Goal: Task Accomplishment & Management: Manage account settings

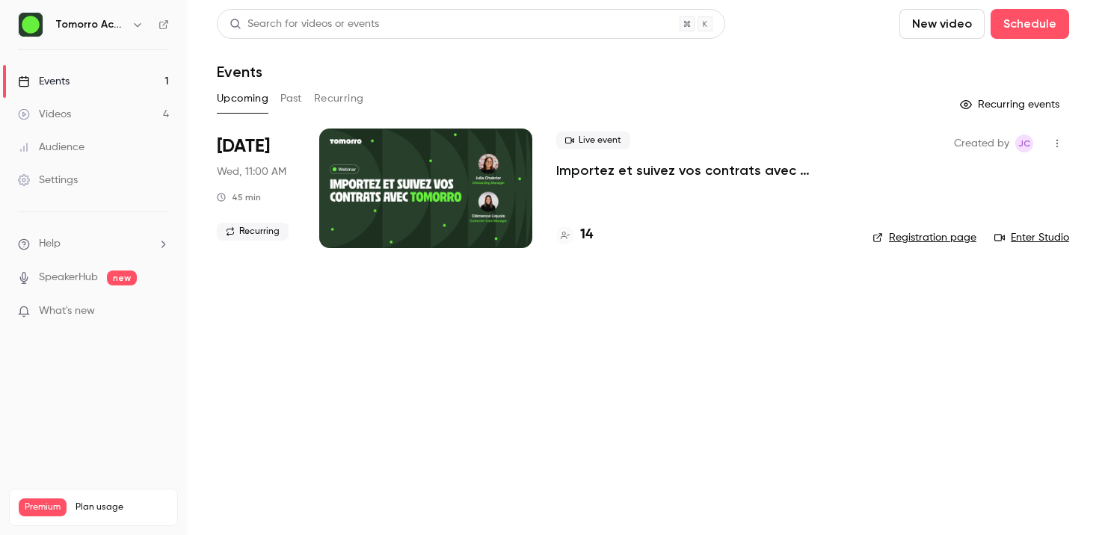
click at [87, 184] on link "Settings" at bounding box center [93, 180] width 187 height 33
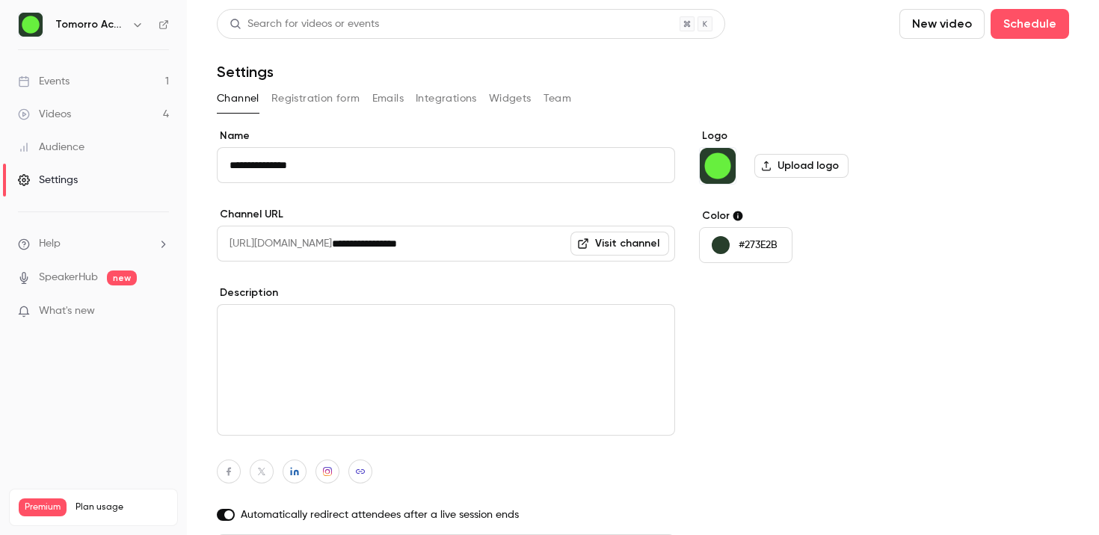
scroll to position [35, 0]
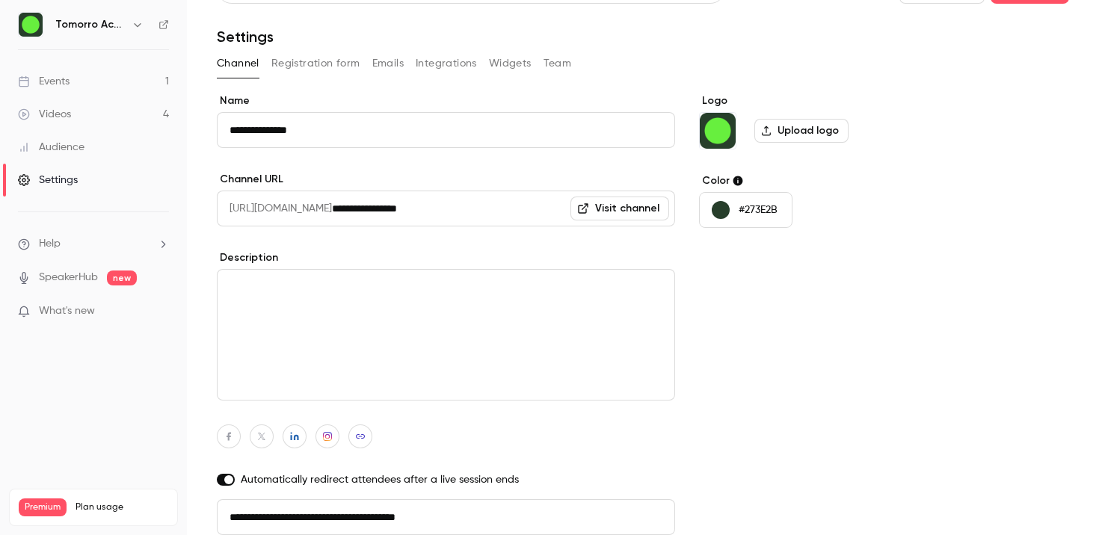
click at [570, 65] on div "Channel Registration form Emails Integrations Widgets Team" at bounding box center [643, 64] width 852 height 24
click at [560, 65] on button "Team" at bounding box center [557, 64] width 28 height 24
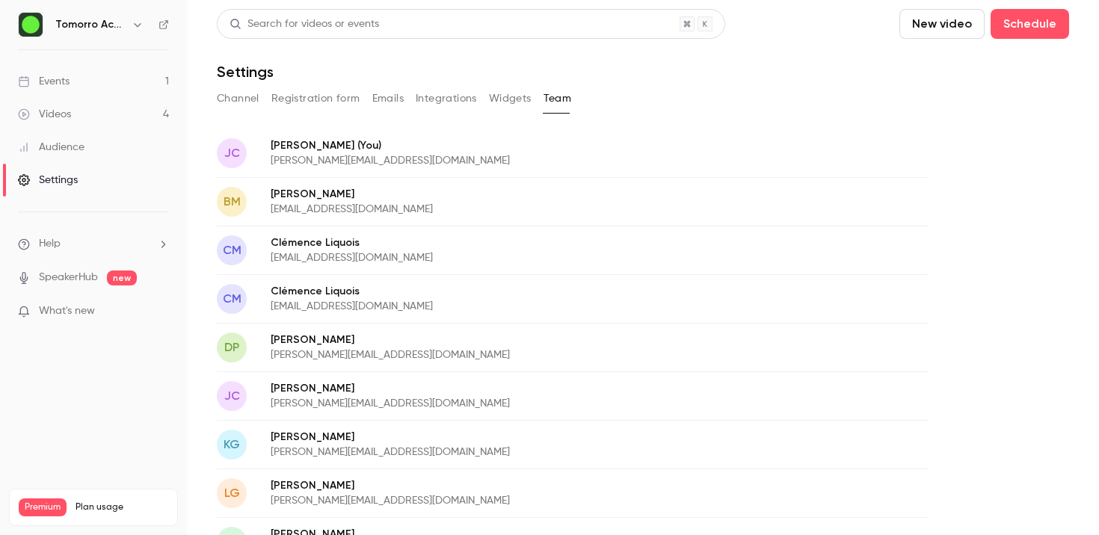
scroll to position [137, 0]
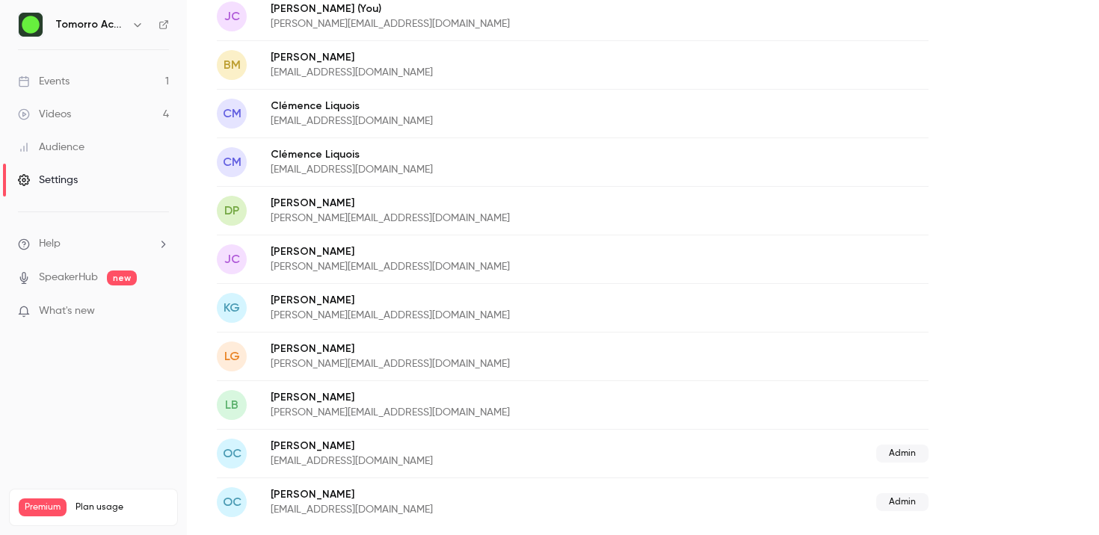
click at [630, 120] on p "[EMAIL_ADDRESS][DOMAIN_NAME]" at bounding box center [476, 121] width 410 height 15
